Goal: Navigation & Orientation: Understand site structure

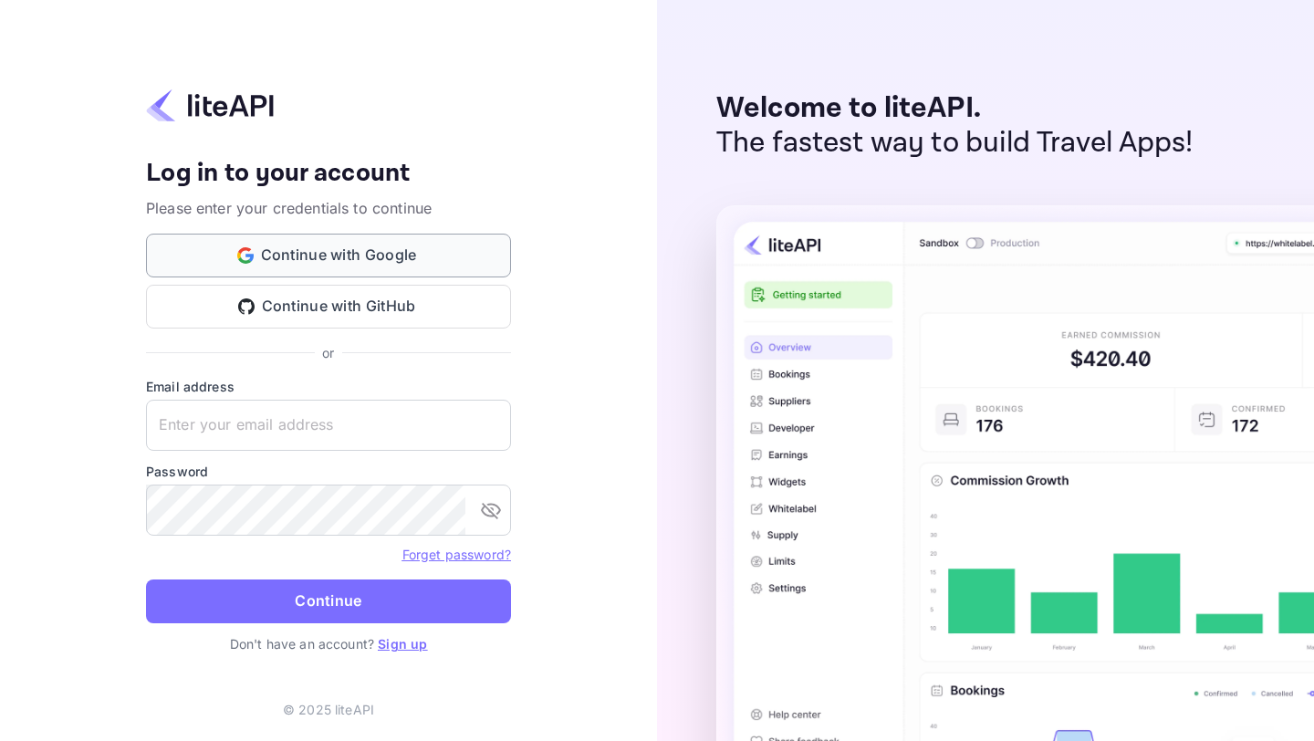
click at [417, 255] on button "Continue with Google" at bounding box center [328, 256] width 365 height 44
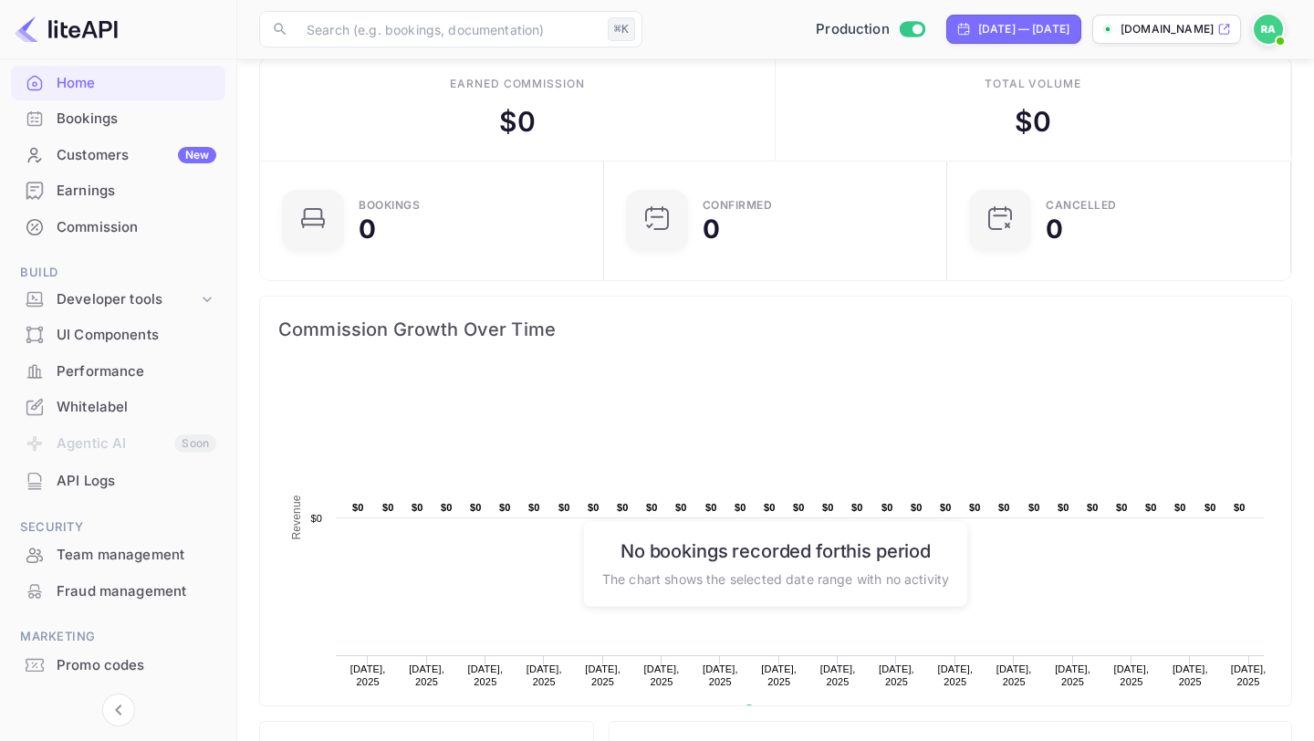
scroll to position [35, 0]
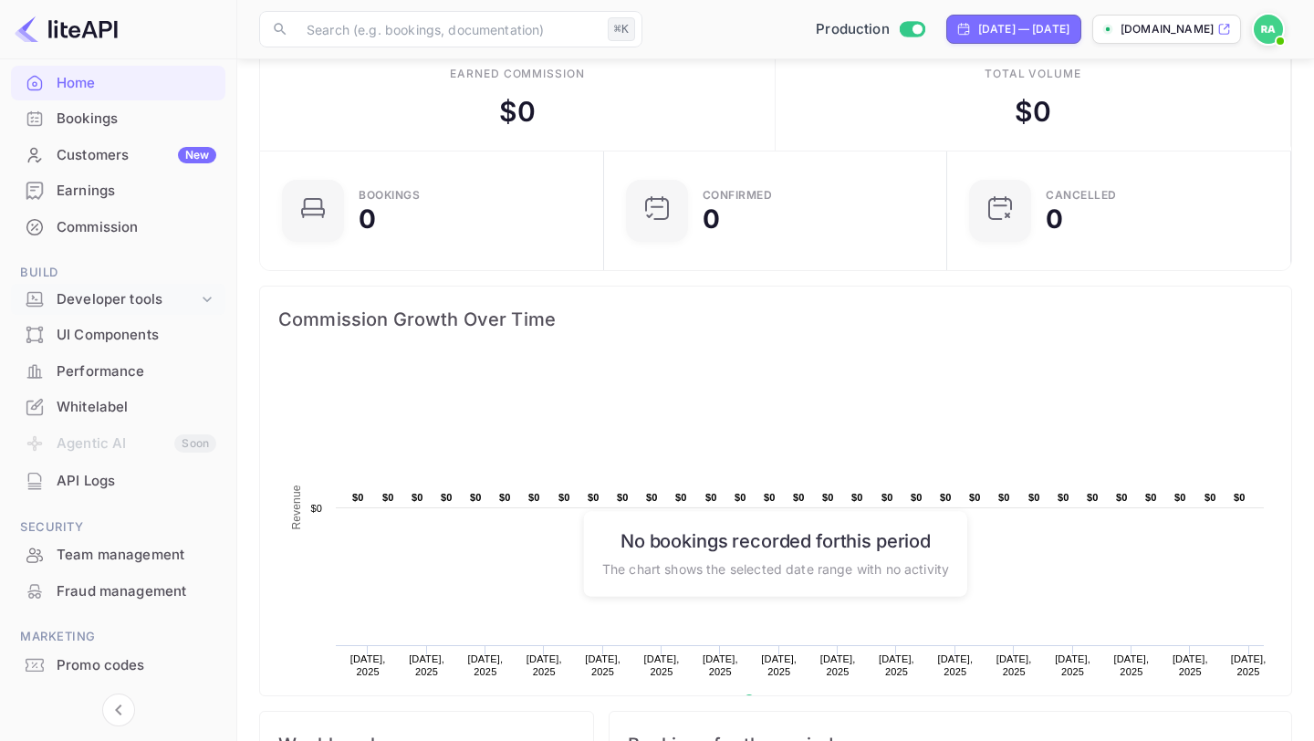
click at [113, 304] on div "Developer tools" at bounding box center [127, 299] width 141 height 21
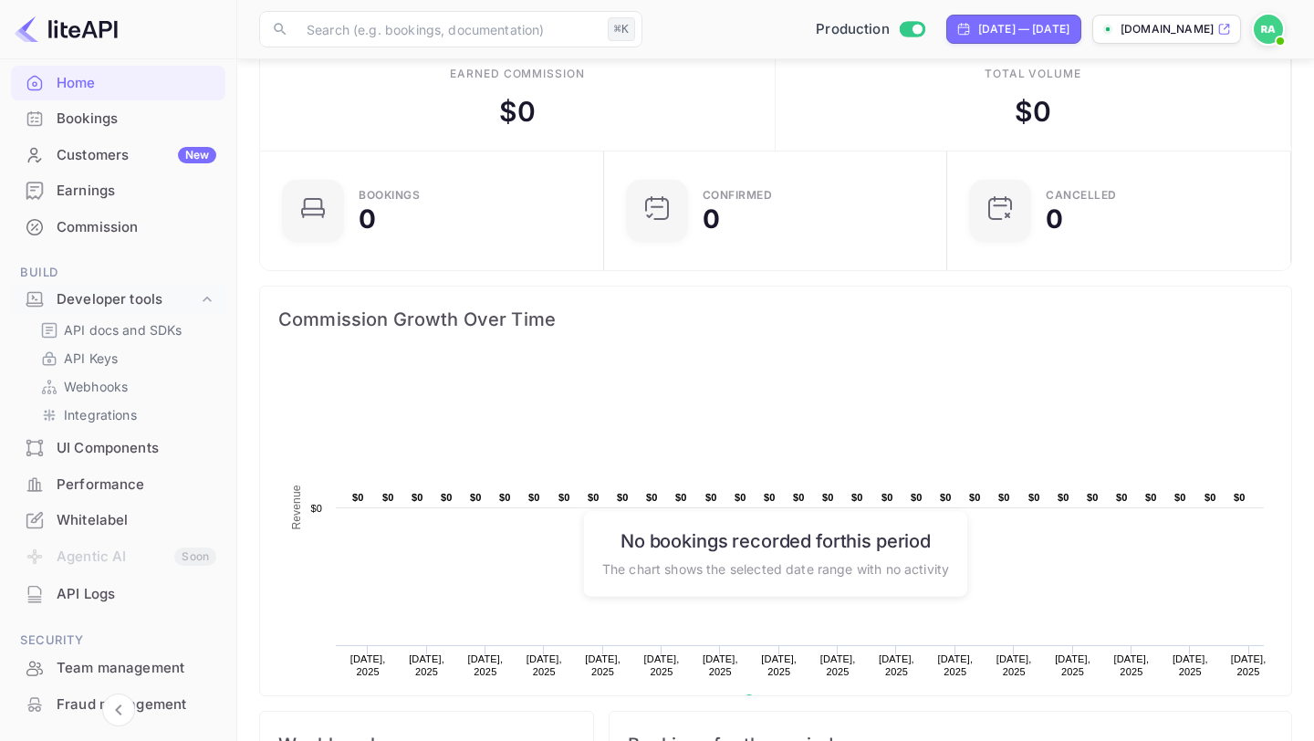
click at [113, 488] on div "Performance" at bounding box center [137, 485] width 160 height 21
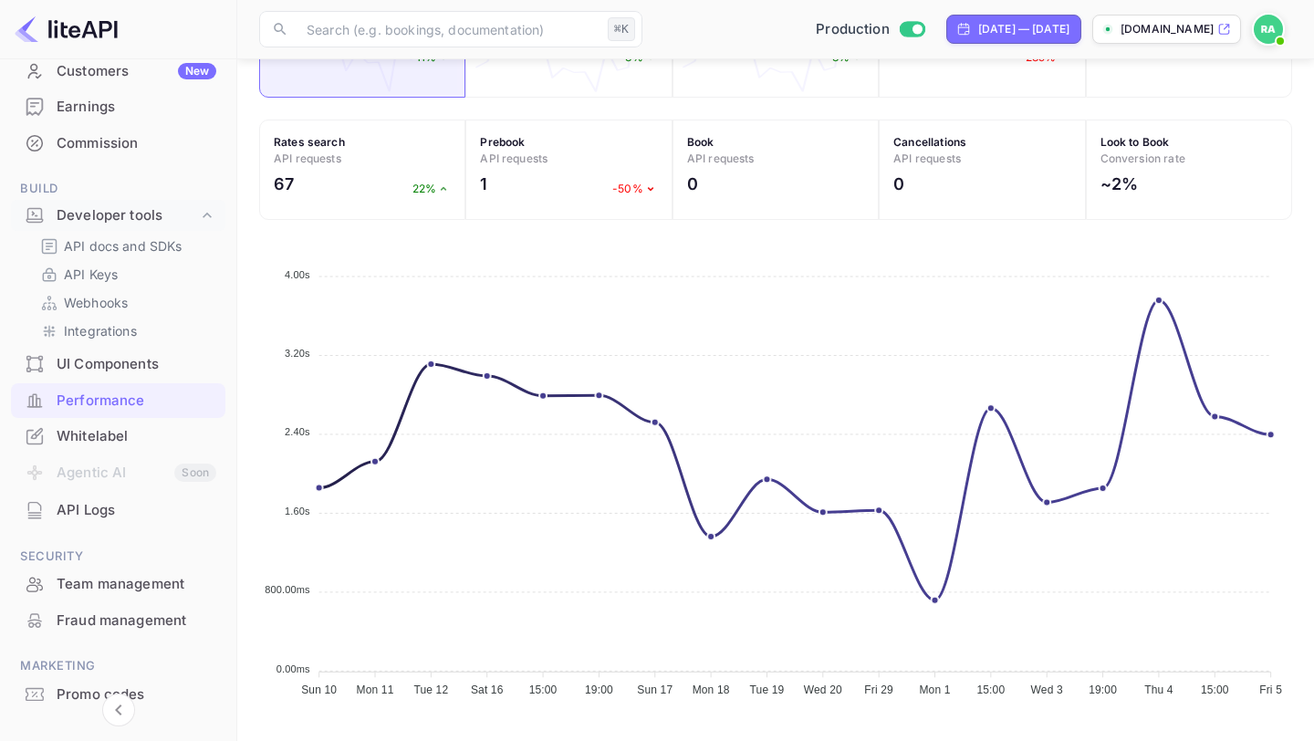
scroll to position [252, 0]
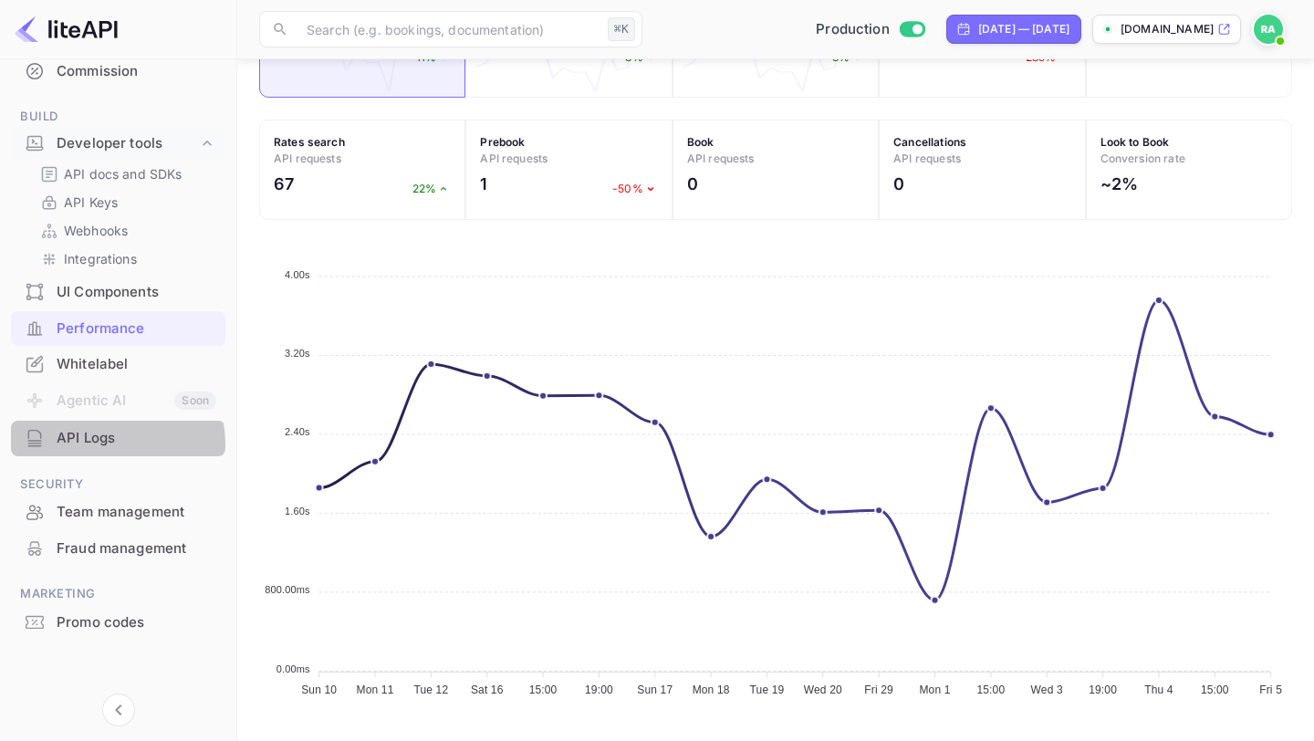
click at [90, 444] on div "API Logs" at bounding box center [137, 438] width 160 height 21
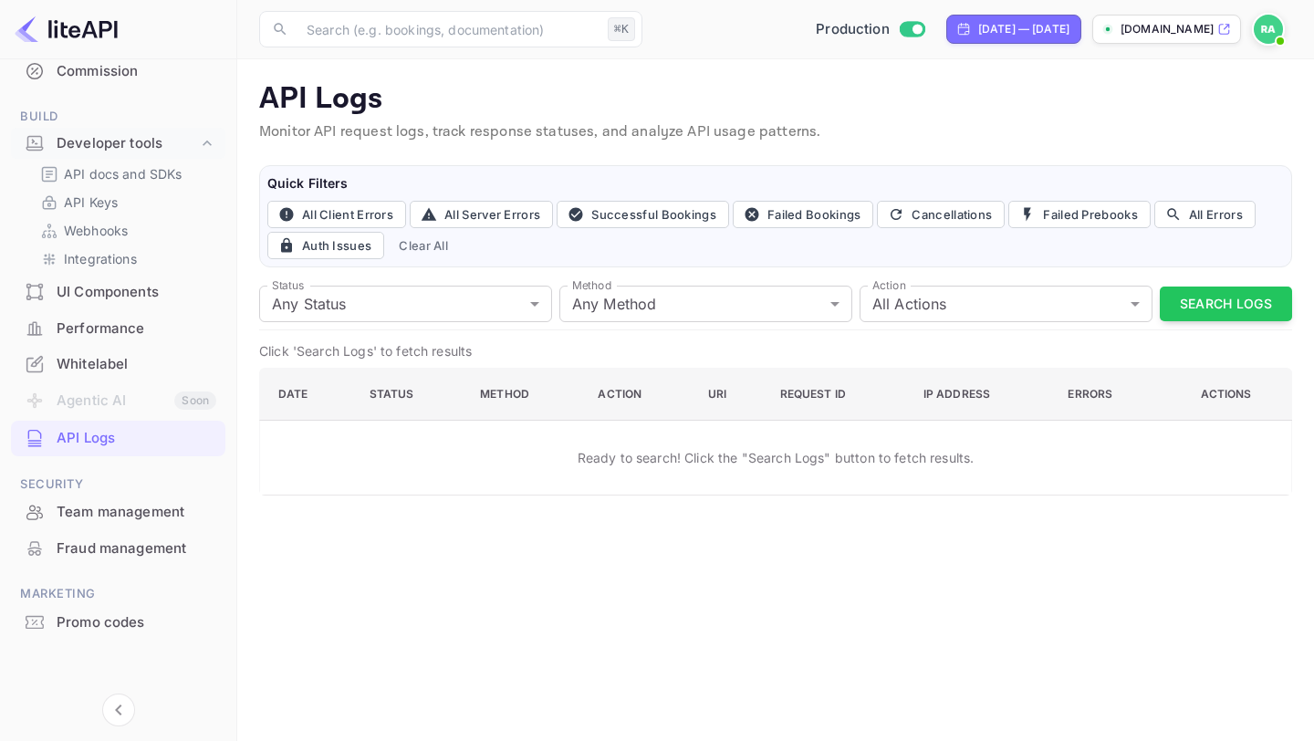
click at [114, 522] on div "Team management" at bounding box center [118, 513] width 214 height 36
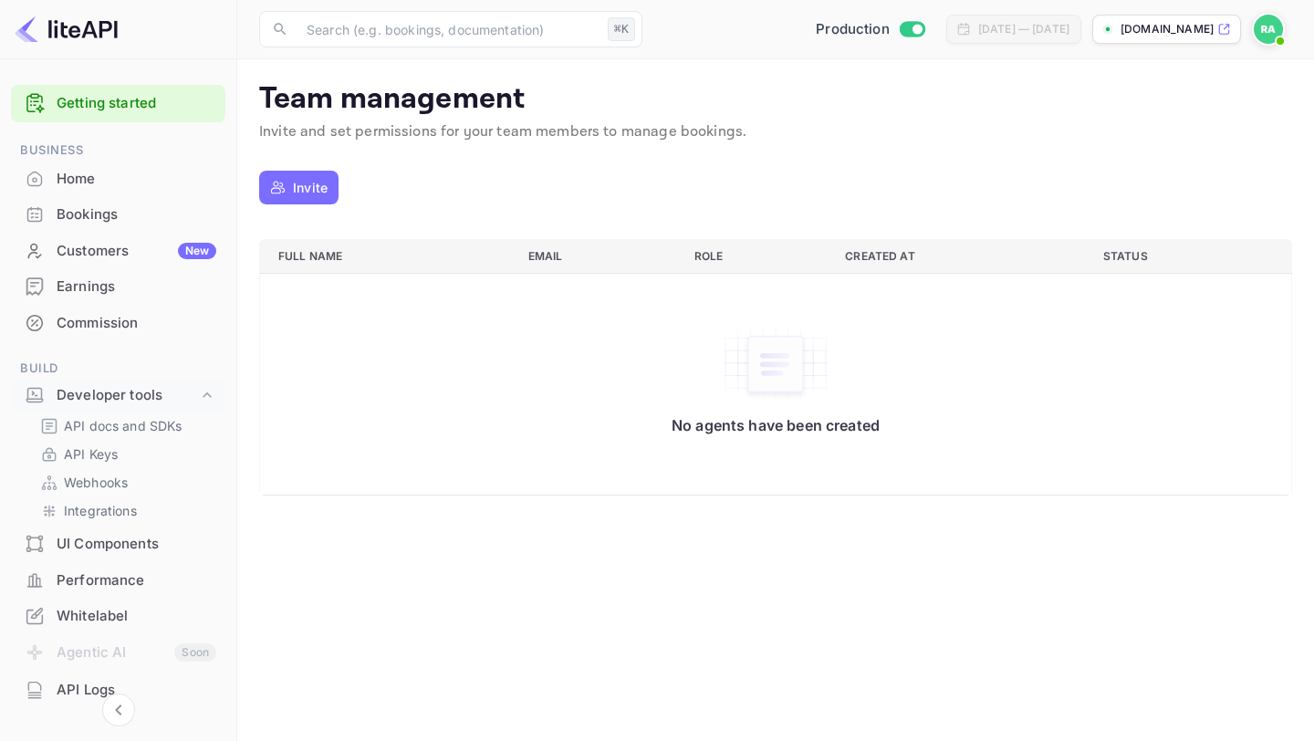
click at [91, 176] on div "Home" at bounding box center [137, 179] width 160 height 21
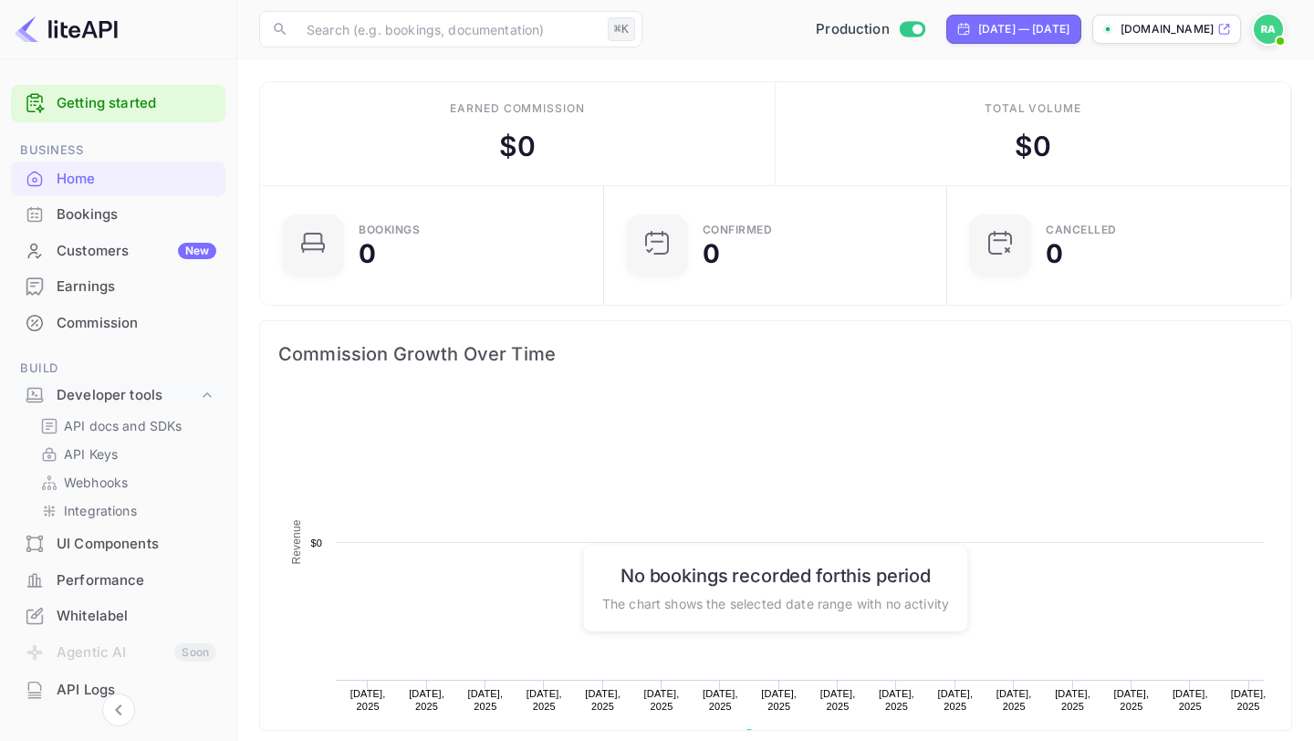
scroll to position [297, 333]
